Goal: Task Accomplishment & Management: Manage account settings

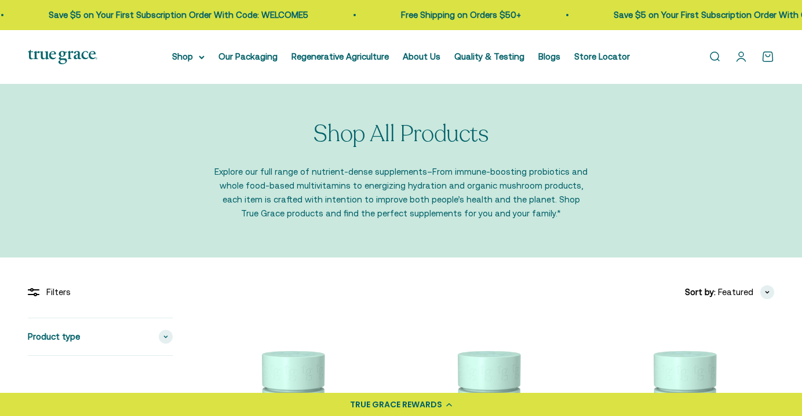
click at [742, 51] on link "Open account page" at bounding box center [741, 56] width 13 height 13
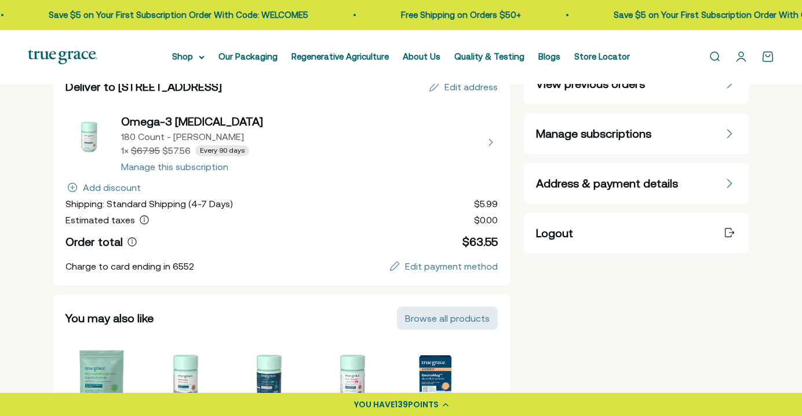
scroll to position [140, 0]
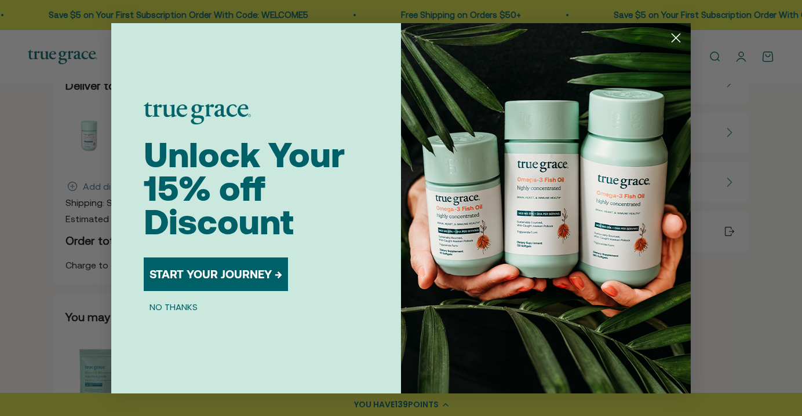
click at [679, 42] on circle "Close dialog" at bounding box center [675, 37] width 19 height 19
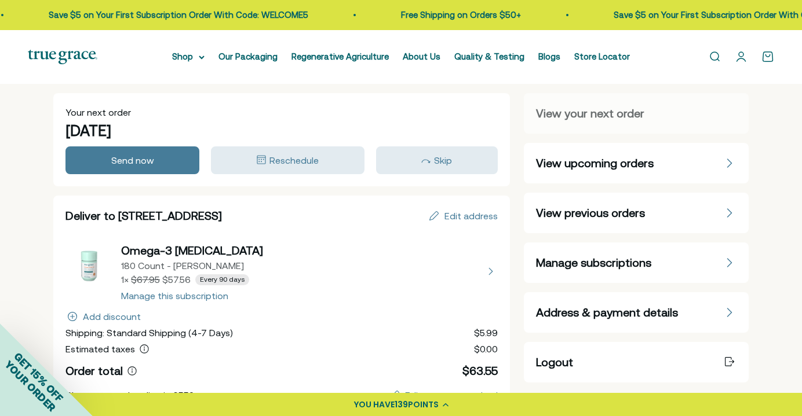
scroll to position [0, 0]
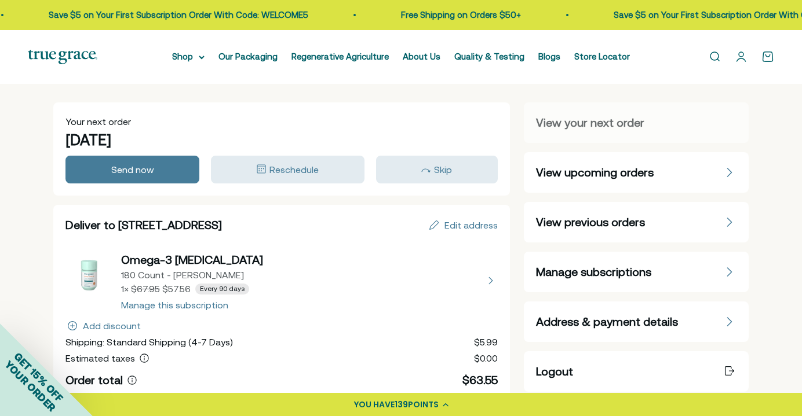
click at [626, 266] on span "Manage subscriptions" at bounding box center [593, 272] width 115 height 16
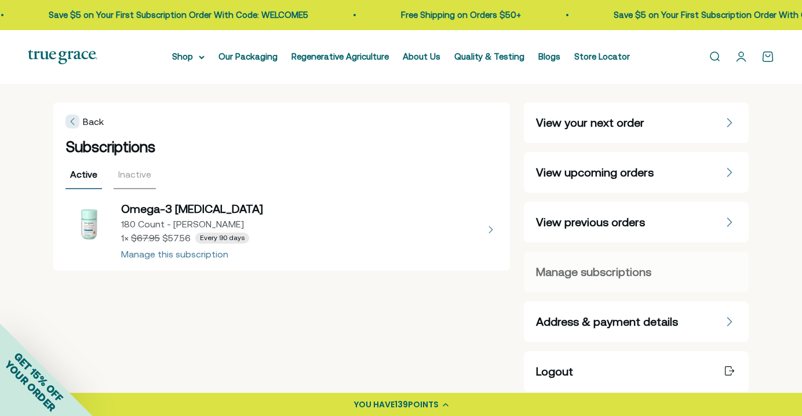
click at [214, 257] on button "view details about Omega-3 Fish Oil 180 Count - Refill Pouch 1 × $57.56 Every 9…" at bounding box center [281, 230] width 432 height 58
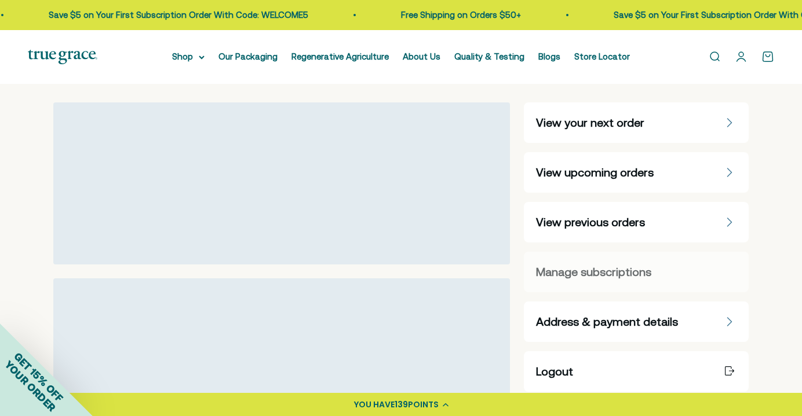
select select "90 Day"
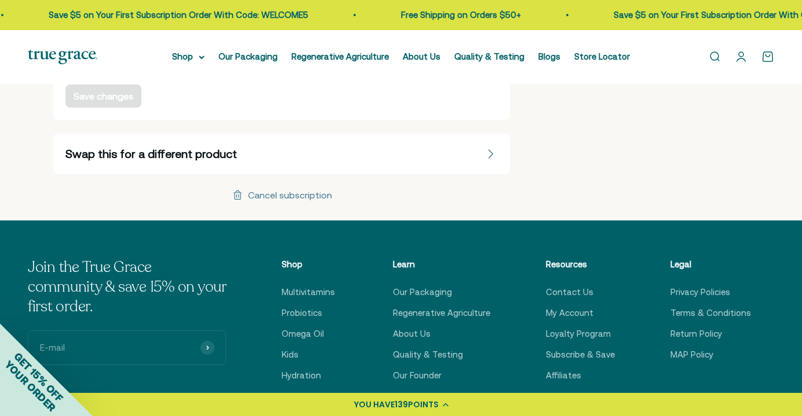
scroll to position [401, 0]
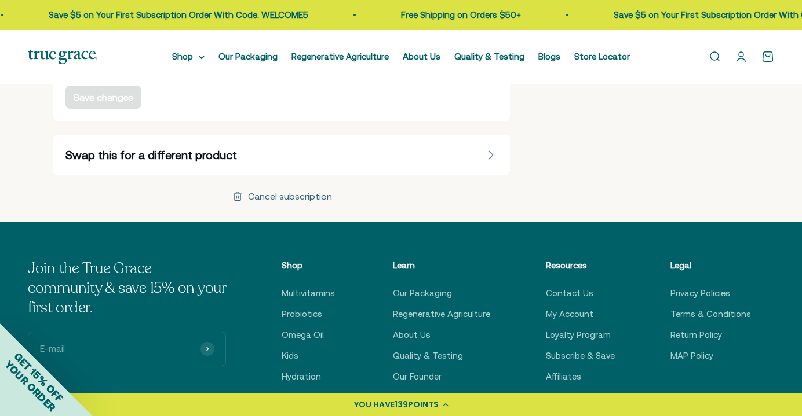
click at [317, 199] on div "Cancel subscription" at bounding box center [290, 196] width 84 height 9
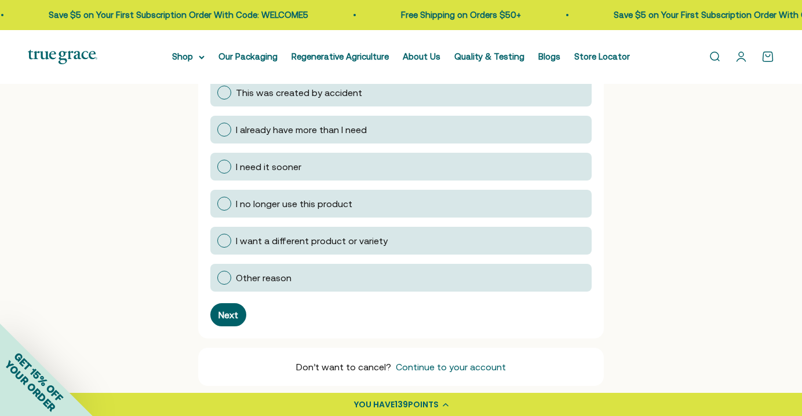
scroll to position [309, 0]
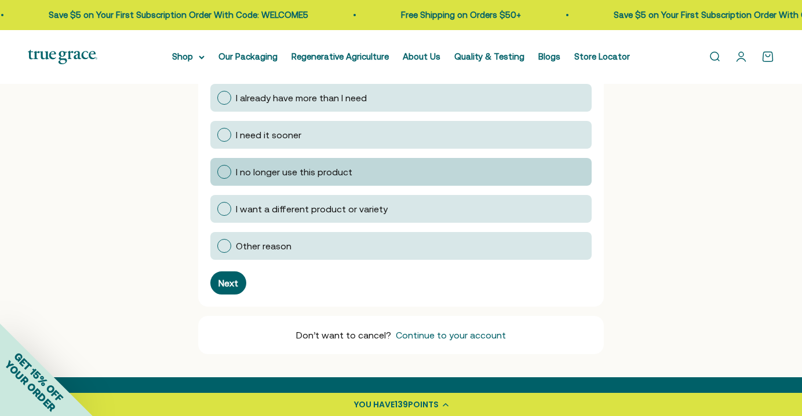
click at [367, 170] on div "I no longer use this product" at bounding box center [410, 172] width 349 height 14
click at [217, 172] on input "I no longer use this product" at bounding box center [217, 172] width 0 height 0
click at [224, 280] on div "Next" at bounding box center [228, 283] width 20 height 9
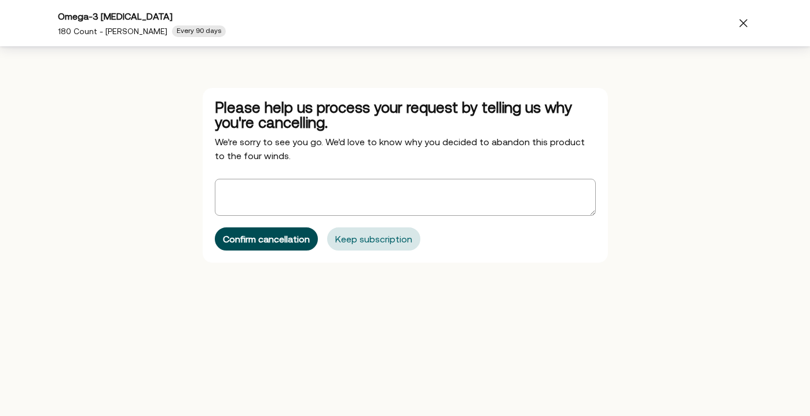
click at [279, 240] on div "Confirm cancellation" at bounding box center [266, 239] width 87 height 9
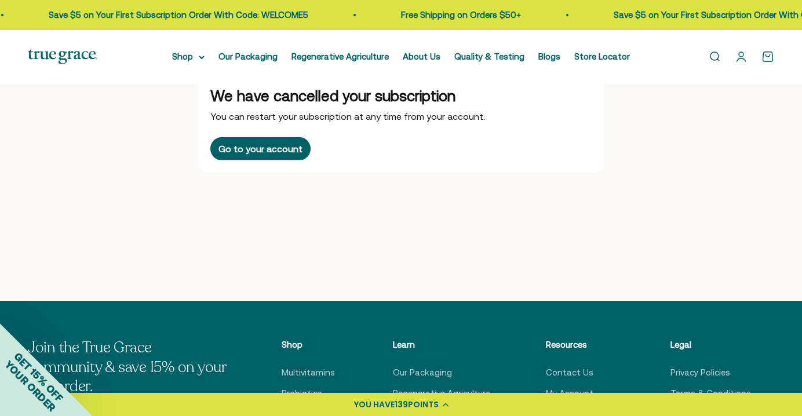
scroll to position [0, 0]
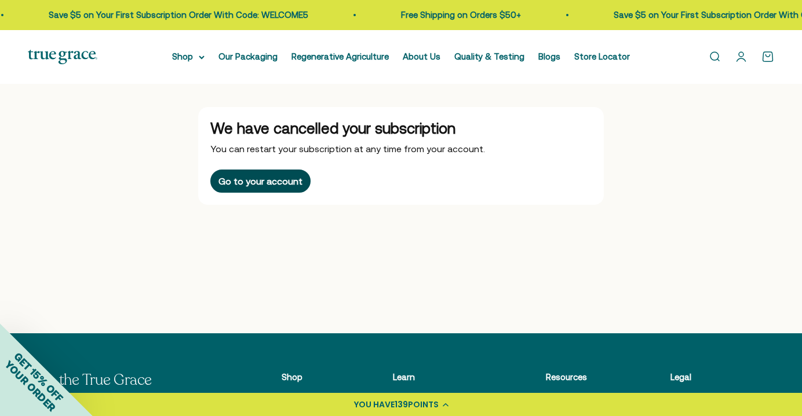
click at [279, 180] on div "Go to your account" at bounding box center [260, 181] width 84 height 9
